Goal: Information Seeking & Learning: Learn about a topic

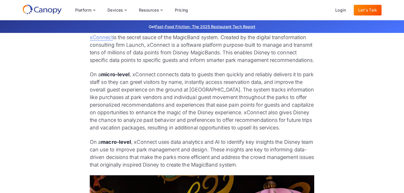
scroll to position [1413, 0]
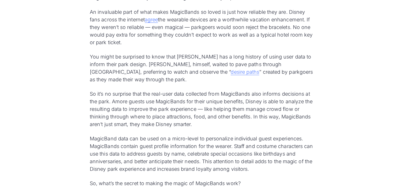
scroll to position [1670, 0]
